Goal: Task Accomplishment & Management: Use online tool/utility

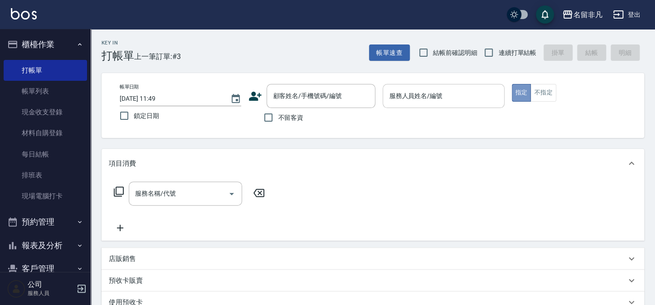
drag, startPoint x: 523, startPoint y: 92, endPoint x: 468, endPoint y: 86, distance: 55.1
click at [487, 85] on div "帳單日期 [DATE] 11:49 鎖定日期 顧客姓名/手機號碼/編號 顧客姓名/手機號碼/編號 不留客資 服務人員姓名/編號 服務人員姓名/編號 指定 不指定" at bounding box center [372, 105] width 521 height 43
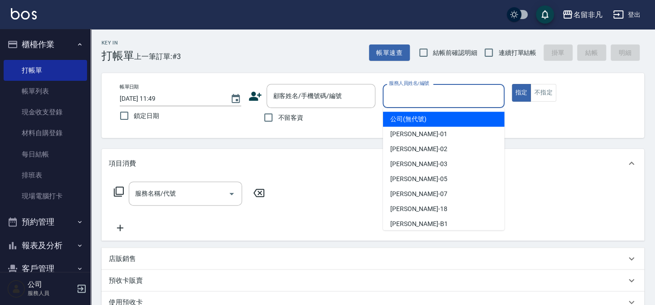
click at [463, 91] on input "服務人員姓名/編號" at bounding box center [443, 96] width 113 height 16
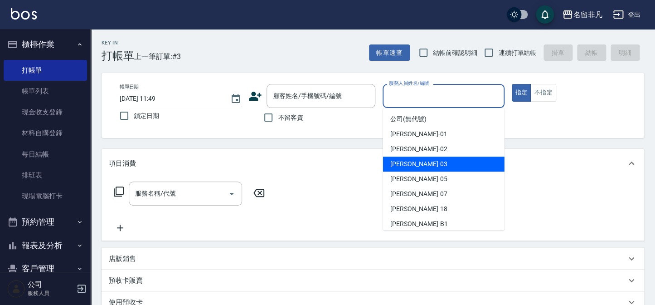
click at [445, 166] on div "[PERSON_NAME] -03" at bounding box center [444, 163] width 122 height 15
type input "[PERSON_NAME]-03"
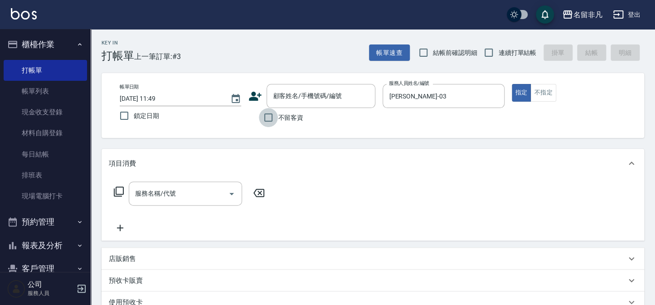
drag, startPoint x: 267, startPoint y: 115, endPoint x: 232, endPoint y: 118, distance: 35.1
click at [266, 115] on input "不留客資" at bounding box center [268, 117] width 19 height 19
checkbox input "true"
click at [119, 187] on icon at bounding box center [118, 191] width 11 height 11
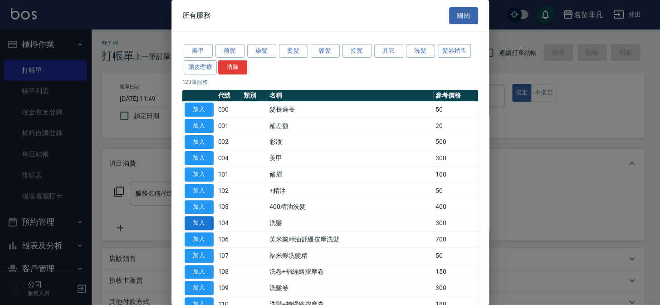
click at [186, 217] on button "加入" at bounding box center [199, 223] width 29 height 14
type input "洗髮(104)"
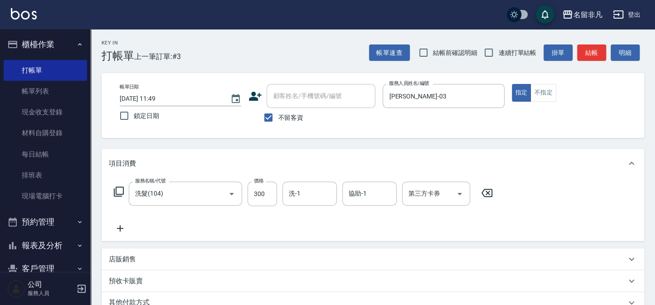
click at [122, 226] on icon at bounding box center [120, 228] width 23 height 11
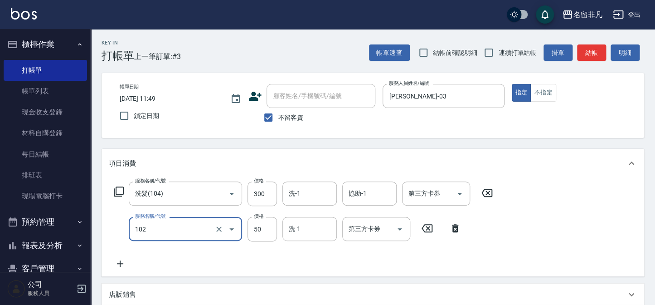
type input "+精油(102)"
click at [121, 262] on icon at bounding box center [120, 263] width 23 height 11
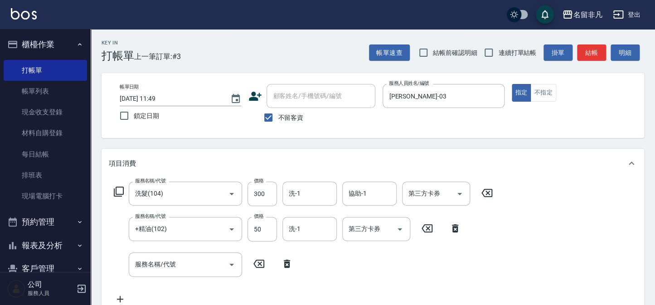
click at [117, 190] on icon at bounding box center [118, 191] width 11 height 11
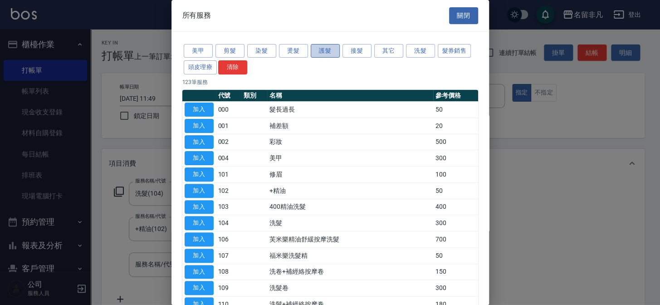
click at [324, 50] on button "護髮" at bounding box center [325, 51] width 29 height 14
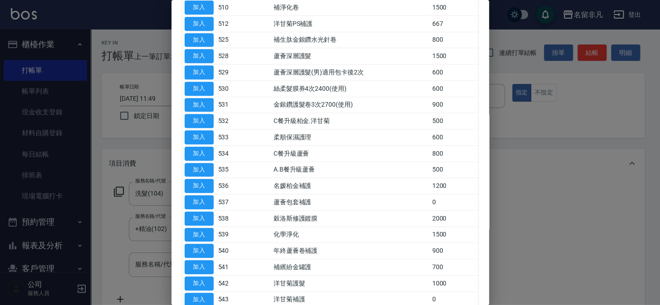
scroll to position [165, 0]
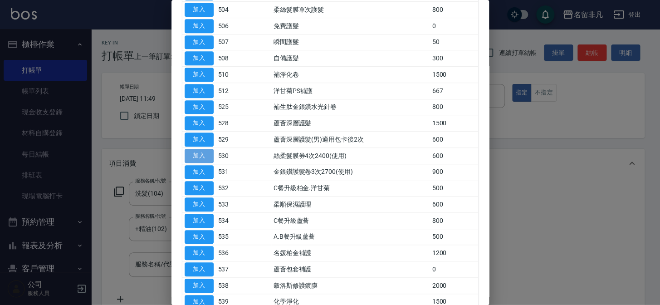
click at [200, 150] on button "加入" at bounding box center [199, 156] width 29 height 14
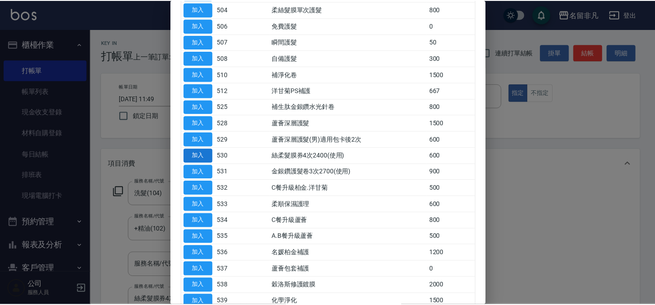
scroll to position [2, 0]
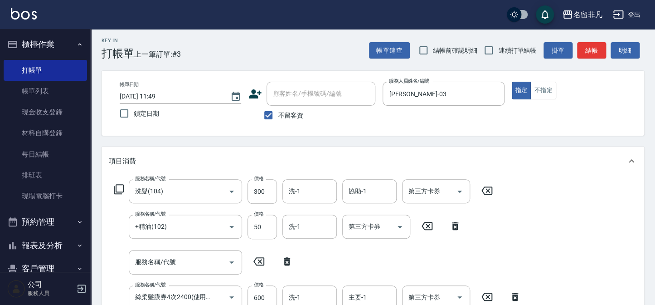
drag, startPoint x: 287, startPoint y: 263, endPoint x: 320, endPoint y: 243, distance: 38.3
click at [288, 263] on icon at bounding box center [287, 261] width 23 height 11
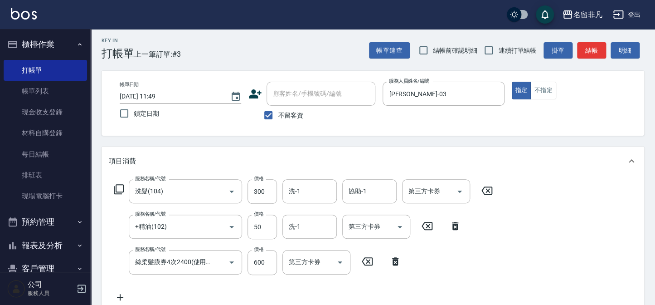
type input "絲柔髮膜券4次2400(使用)(530)"
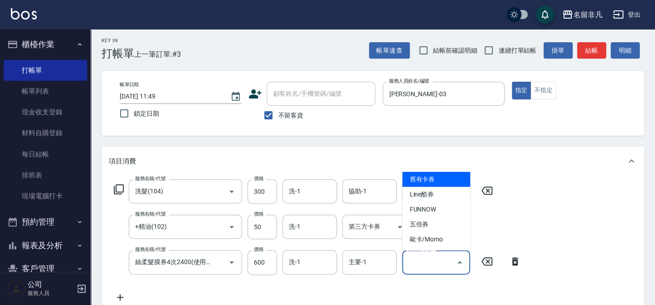
click at [428, 264] on input "第三方卡券" at bounding box center [429, 262] width 46 height 16
click at [436, 177] on span "舊有卡券" at bounding box center [436, 179] width 68 height 15
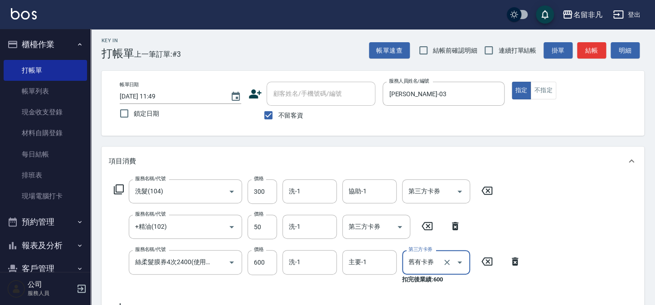
type input "舊有卡券"
click at [519, 89] on button "指定" at bounding box center [521, 91] width 19 height 18
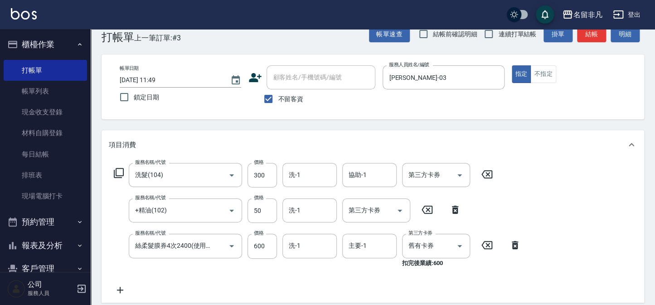
scroll to position [5, 0]
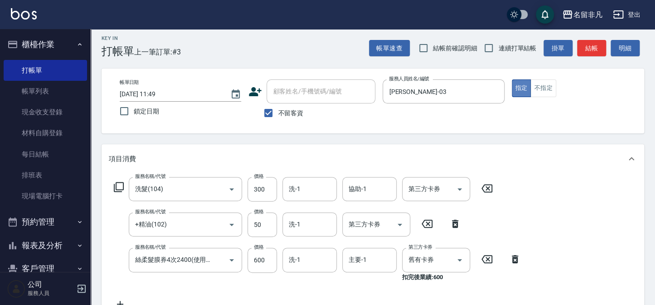
click at [521, 86] on button "指定" at bounding box center [521, 88] width 19 height 18
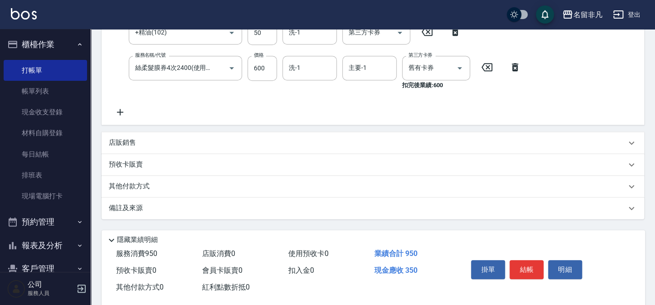
scroll to position [211, 0]
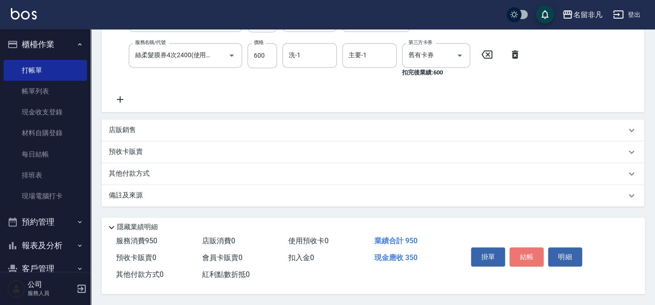
click at [526, 251] on button "結帳" at bounding box center [527, 256] width 34 height 19
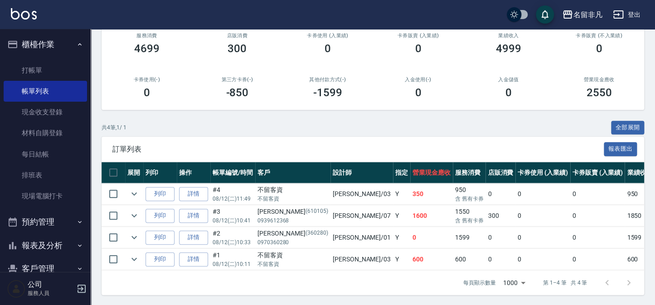
scroll to position [123, 0]
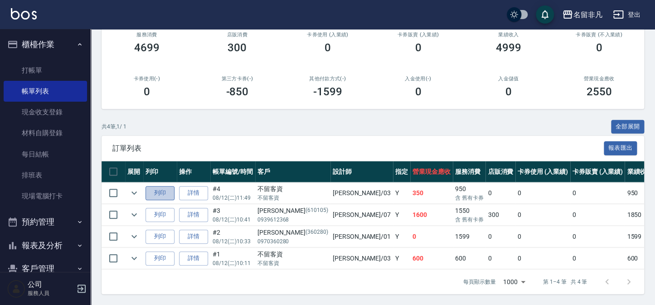
click at [159, 186] on button "列印" at bounding box center [160, 193] width 29 height 14
